Goal: Find specific fact: Find specific fact

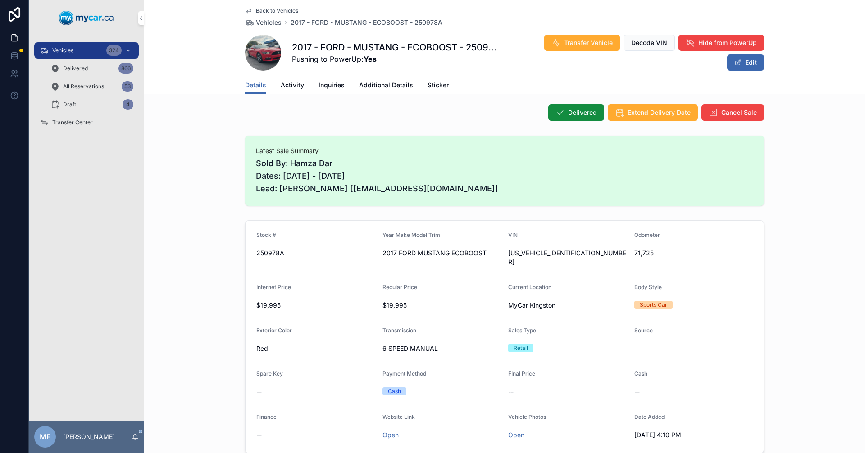
scroll to position [90, 0]
click at [286, 87] on span "Activity" at bounding box center [292, 85] width 23 height 9
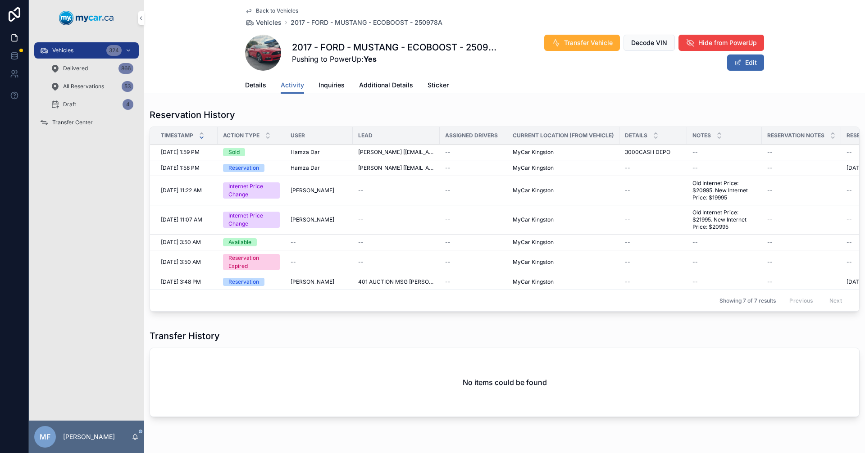
click at [332, 84] on span "Inquiries" at bounding box center [331, 85] width 26 height 9
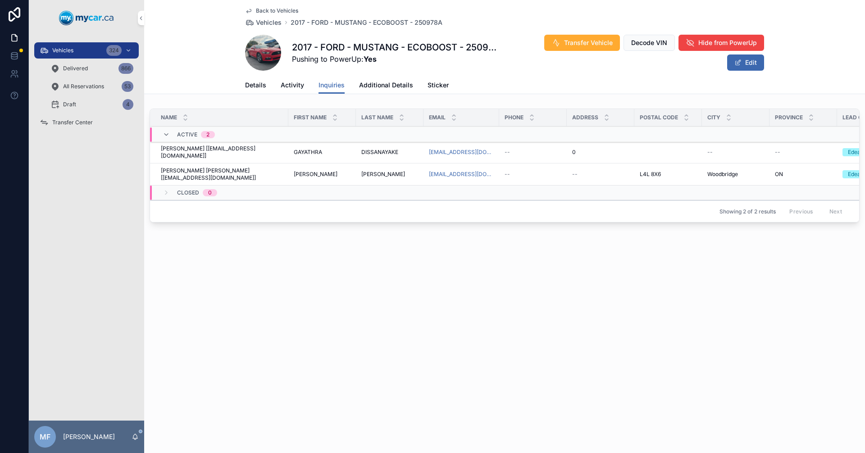
click at [387, 84] on span "Additional Details" at bounding box center [386, 85] width 54 height 9
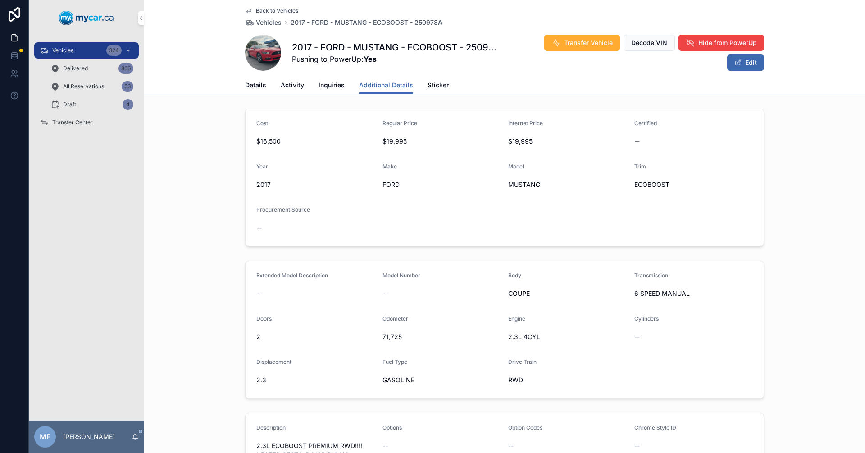
click at [250, 87] on span "Details" at bounding box center [255, 85] width 21 height 9
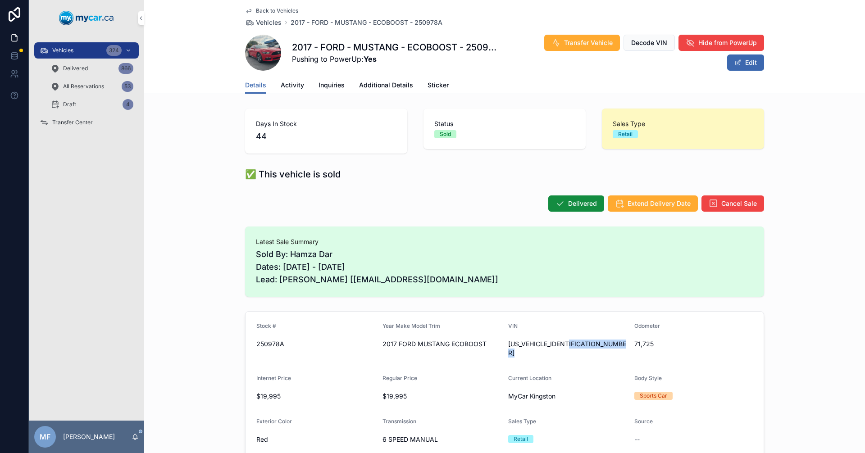
drag, startPoint x: 574, startPoint y: 344, endPoint x: 508, endPoint y: 346, distance: 66.2
click at [508, 346] on div "[US_VEHICLE_IDENTIFICATION_NUMBER]" at bounding box center [567, 349] width 119 height 18
click at [568, 347] on span "[US_VEHICLE_IDENTIFICATION_NUMBER]" at bounding box center [567, 349] width 119 height 18
drag, startPoint x: 564, startPoint y: 342, endPoint x: 510, endPoint y: 344, distance: 54.5
click at [510, 344] on div "[US_VEHICLE_IDENTIFICATION_NUMBER]" at bounding box center [567, 349] width 119 height 18
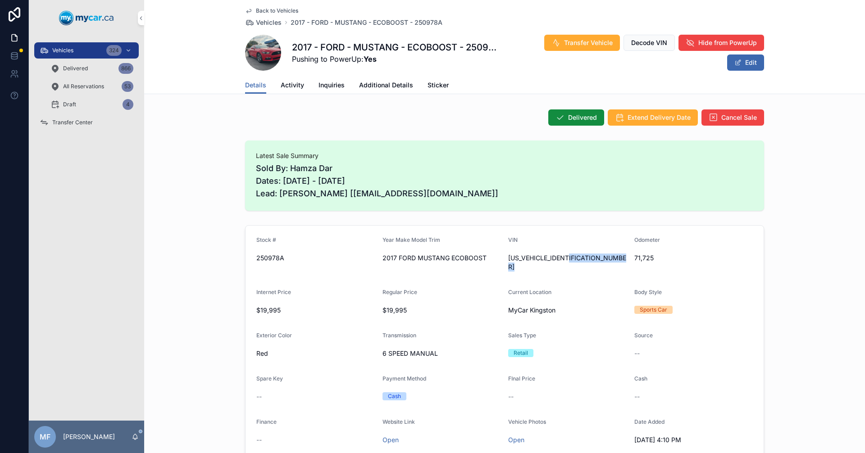
scroll to position [90, 0]
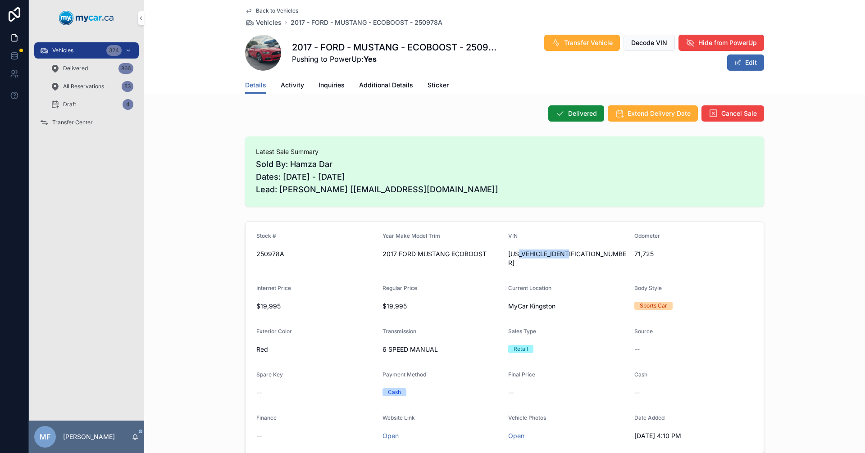
drag, startPoint x: 514, startPoint y: 254, endPoint x: 609, endPoint y: 263, distance: 95.4
click at [609, 263] on form "Stock # 250978A Year Make Model Trim 2017 FORD MUSTANG ECOBOOST VIN [US_VEHICLE…" at bounding box center [504, 338] width 518 height 232
click at [602, 265] on form "Stock # 250978A Year Make Model Trim 2017 FORD MUSTANG ECOBOOST VIN [US_VEHICLE…" at bounding box center [504, 338] width 518 height 232
drag, startPoint x: 588, startPoint y: 256, endPoint x: 507, endPoint y: 256, distance: 81.1
click at [508, 256] on div "[US_VEHICLE_IDENTIFICATION_NUMBER]" at bounding box center [567, 258] width 119 height 18
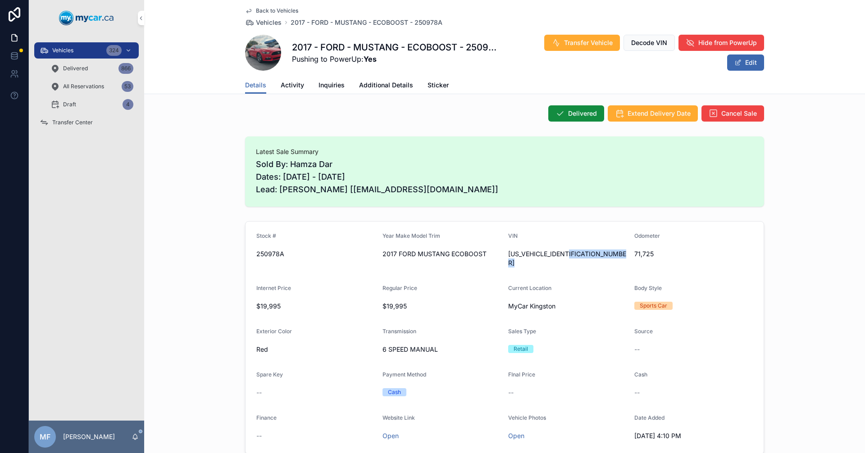
click at [570, 255] on span "[US_VEHICLE_IDENTIFICATION_NUMBER]" at bounding box center [567, 258] width 119 height 18
drag, startPoint x: 576, startPoint y: 255, endPoint x: 501, endPoint y: 255, distance: 75.2
click at [508, 255] on div "[US_VEHICLE_IDENTIFICATION_NUMBER]" at bounding box center [567, 258] width 119 height 18
click at [605, 268] on form "Stock # 250978A Year Make Model Trim 2017 FORD MUSTANG ECOBOOST VIN [US_VEHICLE…" at bounding box center [504, 338] width 518 height 232
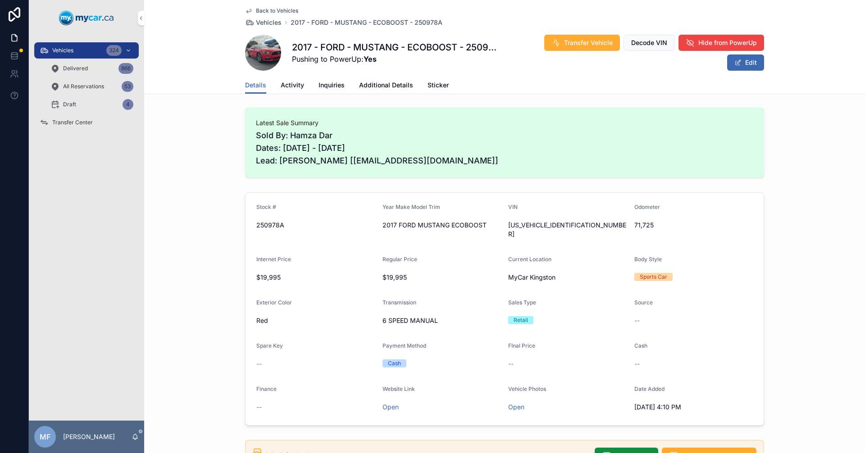
scroll to position [135, 0]
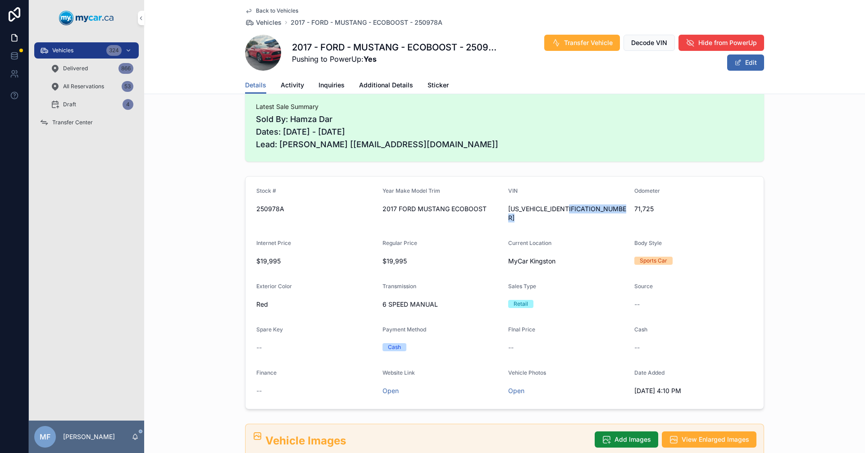
drag, startPoint x: 573, startPoint y: 209, endPoint x: 508, endPoint y: 208, distance: 65.3
click at [508, 208] on div "[US_VEHICLE_IDENTIFICATION_NUMBER]" at bounding box center [567, 213] width 119 height 18
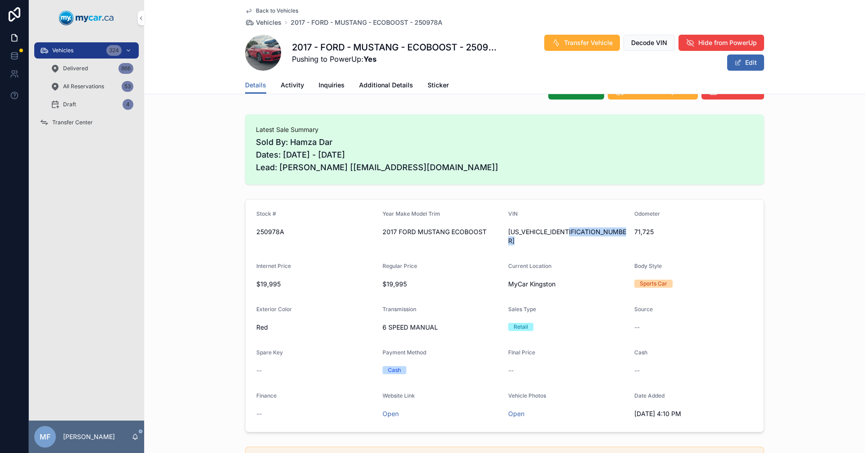
scroll to position [90, 0]
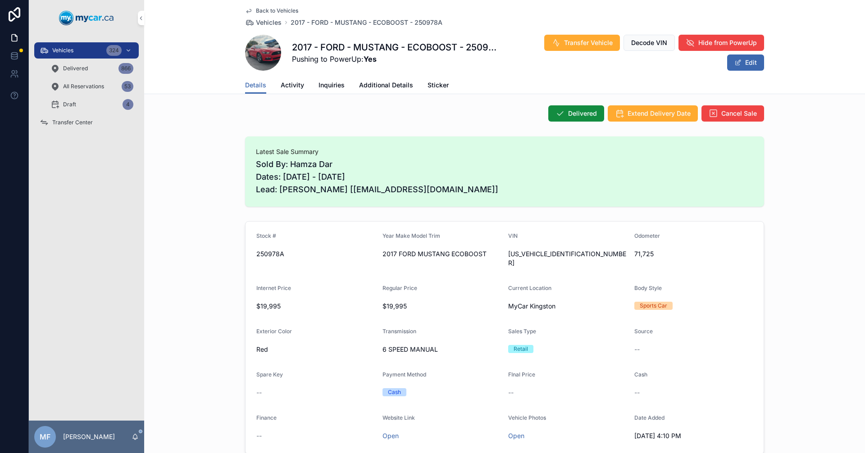
drag, startPoint x: 525, startPoint y: 258, endPoint x: 556, endPoint y: 257, distance: 31.1
click at [546, 257] on span "[US_VEHICLE_IDENTIFICATION_NUMBER]" at bounding box center [567, 258] width 119 height 18
click at [609, 264] on form "Stock # 250978A Year Make Model Trim 2017 FORD MUSTANG ECOBOOST VIN [US_VEHICLE…" at bounding box center [504, 338] width 518 height 232
drag, startPoint x: 507, startPoint y: 255, endPoint x: 571, endPoint y: 259, distance: 65.0
click at [571, 259] on div "[US_VEHICLE_IDENTIFICATION_NUMBER]" at bounding box center [567, 258] width 119 height 23
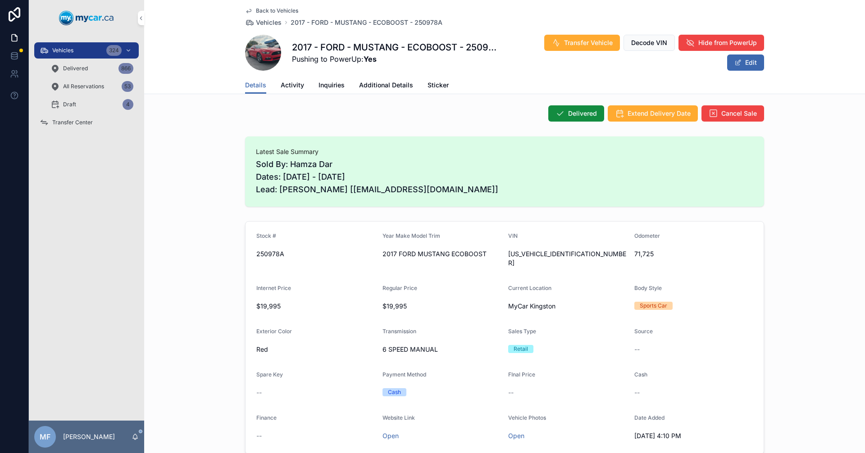
drag, startPoint x: 514, startPoint y: 254, endPoint x: 615, endPoint y: 257, distance: 100.9
click at [576, 256] on span "[US_VEHICLE_IDENTIFICATION_NUMBER]" at bounding box center [567, 258] width 119 height 18
click at [616, 258] on span "[US_VEHICLE_IDENTIFICATION_NUMBER]" at bounding box center [567, 258] width 119 height 18
drag, startPoint x: 518, startPoint y: 254, endPoint x: 538, endPoint y: 257, distance: 20.1
click at [538, 257] on span "[US_VEHICLE_IDENTIFICATION_NUMBER]" at bounding box center [567, 258] width 119 height 18
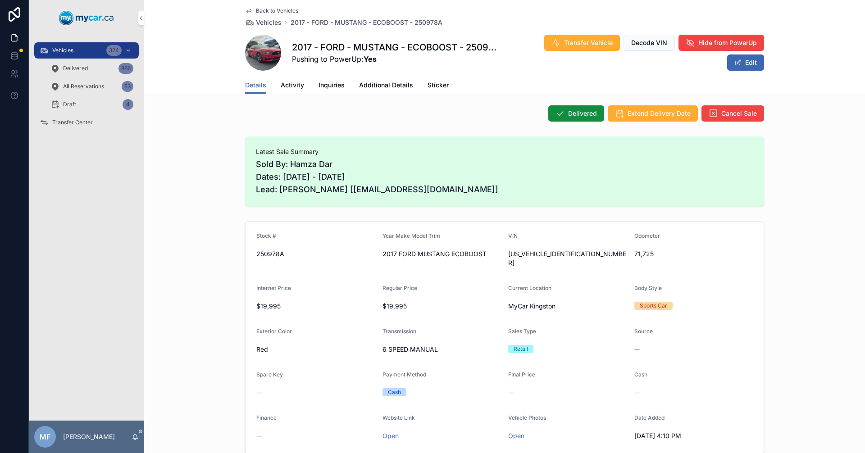
click at [580, 256] on span "[US_VEHICLE_IDENTIFICATION_NUMBER]" at bounding box center [567, 258] width 119 height 18
drag, startPoint x: 530, startPoint y: 255, endPoint x: 553, endPoint y: 255, distance: 22.5
click at [553, 255] on span "[US_VEHICLE_IDENTIFICATION_NUMBER]" at bounding box center [567, 258] width 119 height 18
click at [589, 259] on div "[US_VEHICLE_IDENTIFICATION_NUMBER]" at bounding box center [567, 258] width 119 height 23
drag, startPoint x: 539, startPoint y: 253, endPoint x: 606, endPoint y: 258, distance: 67.8
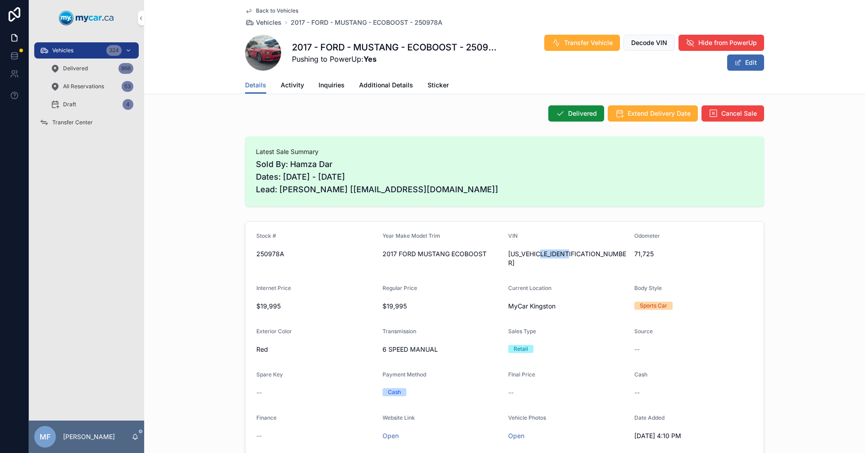
click at [606, 258] on span "[US_VEHICLE_IDENTIFICATION_NUMBER]" at bounding box center [567, 258] width 119 height 18
drag, startPoint x: 552, startPoint y: 256, endPoint x: 562, endPoint y: 259, distance: 10.4
click at [562, 259] on div "[US_VEHICLE_IDENTIFICATION_NUMBER]" at bounding box center [567, 258] width 119 height 23
click at [589, 255] on span "[US_VEHICLE_IDENTIFICATION_NUMBER]" at bounding box center [567, 258] width 119 height 18
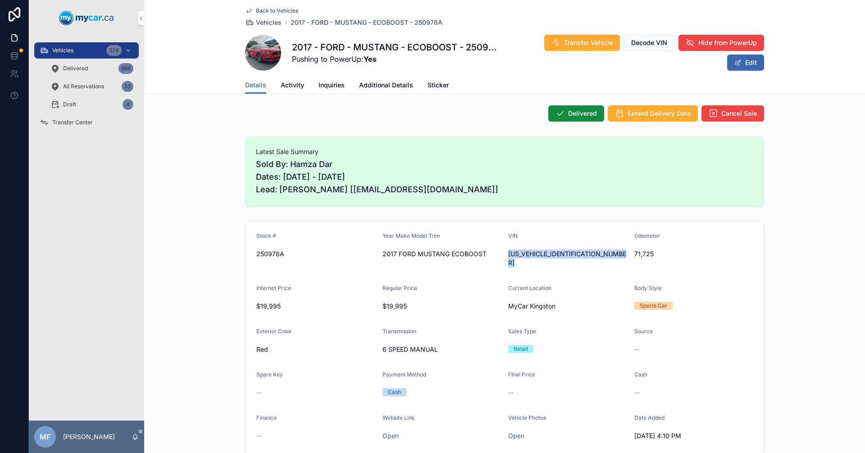
drag, startPoint x: 589, startPoint y: 255, endPoint x: 535, endPoint y: 258, distance: 55.0
click at [535, 258] on span "[US_VEHICLE_IDENTIFICATION_NUMBER]" at bounding box center [567, 258] width 119 height 18
click at [578, 254] on span "[US_VEHICLE_IDENTIFICATION_NUMBER]" at bounding box center [567, 258] width 119 height 18
drag, startPoint x: 581, startPoint y: 253, endPoint x: 537, endPoint y: 257, distance: 44.3
click at [537, 257] on span "[US_VEHICLE_IDENTIFICATION_NUMBER]" at bounding box center [567, 258] width 119 height 18
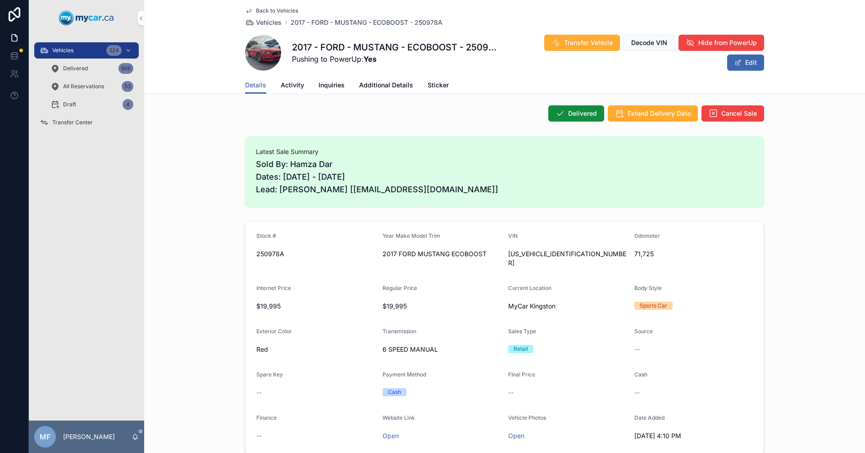
click at [524, 253] on span "[US_VEHICLE_IDENTIFICATION_NUMBER]" at bounding box center [567, 258] width 119 height 18
copy span "[US_VEHICLE_IDENTIFICATION_NUMBER]"
